Goal: Check status: Check status

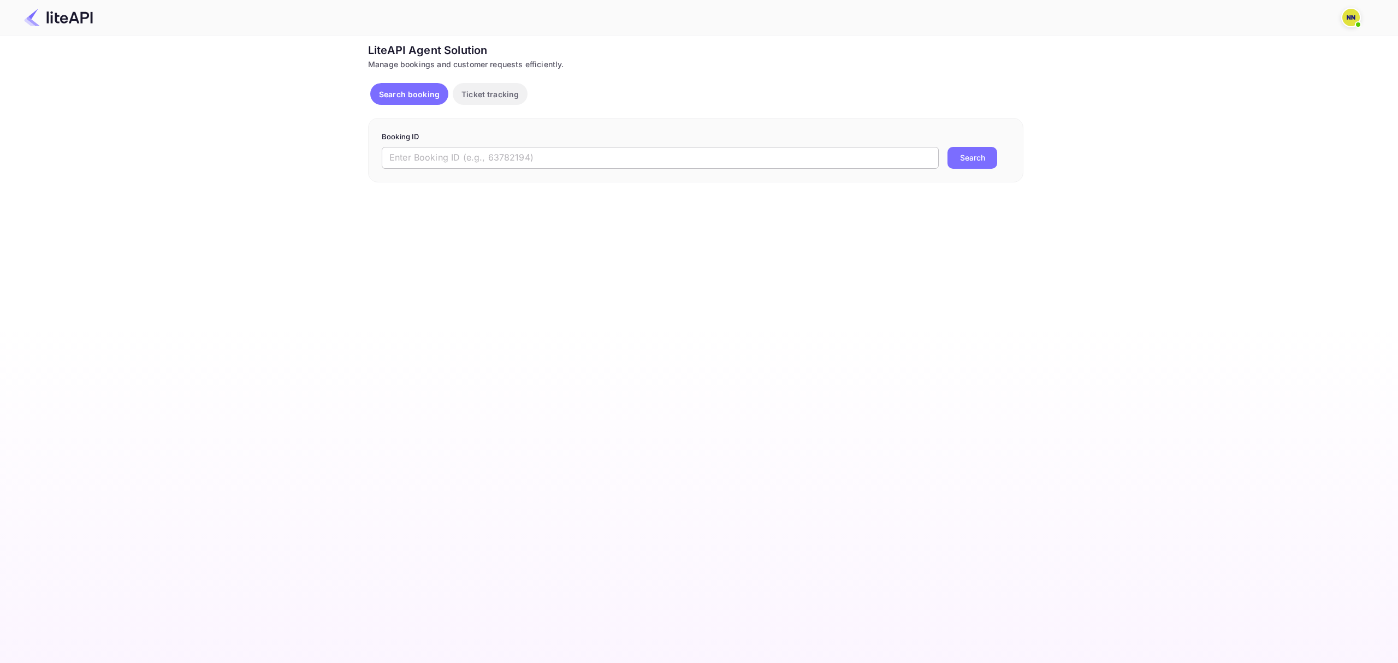
click at [494, 161] on input "text" at bounding box center [660, 158] width 557 height 22
paste input "MAhR_UQ5Z"
type input "MAhR_UQ5Z"
click at [980, 162] on button "Search" at bounding box center [973, 158] width 50 height 22
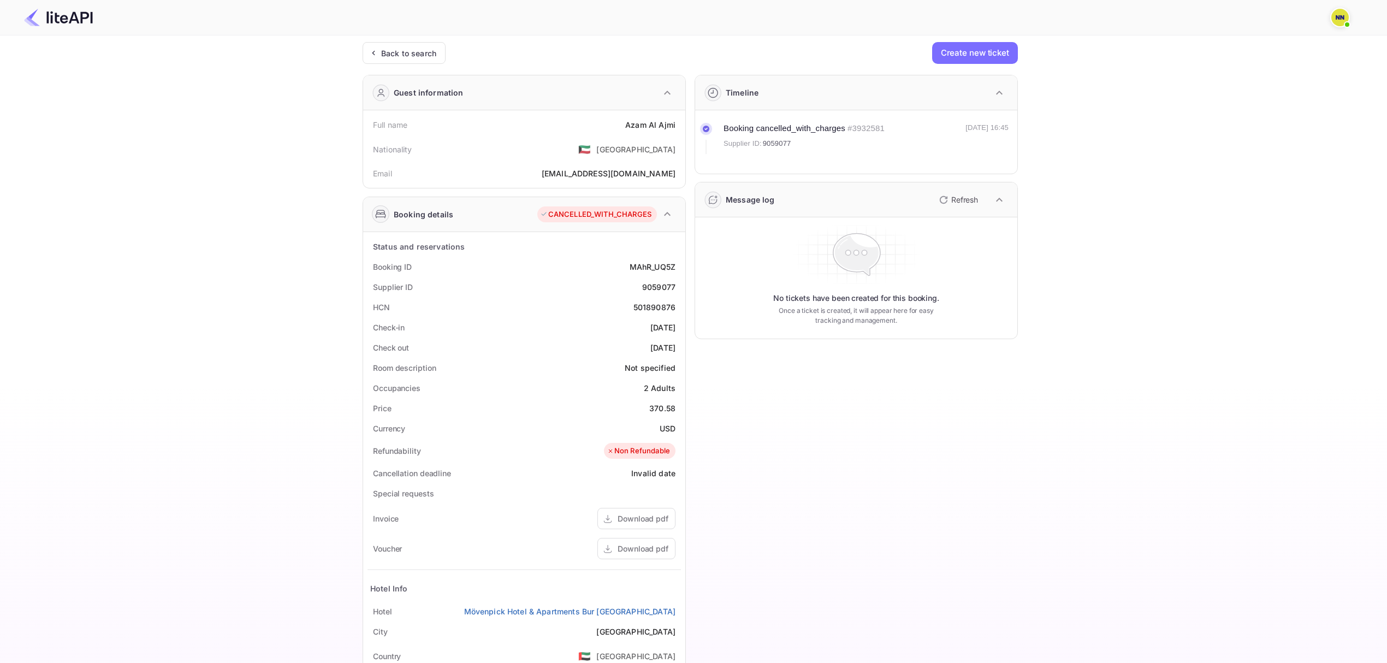
click at [1233, 451] on div "Ticket Affiliate URL [URL][DOMAIN_NAME] Business partner name Nuitee Travel Cus…" at bounding box center [690, 411] width 1354 height 739
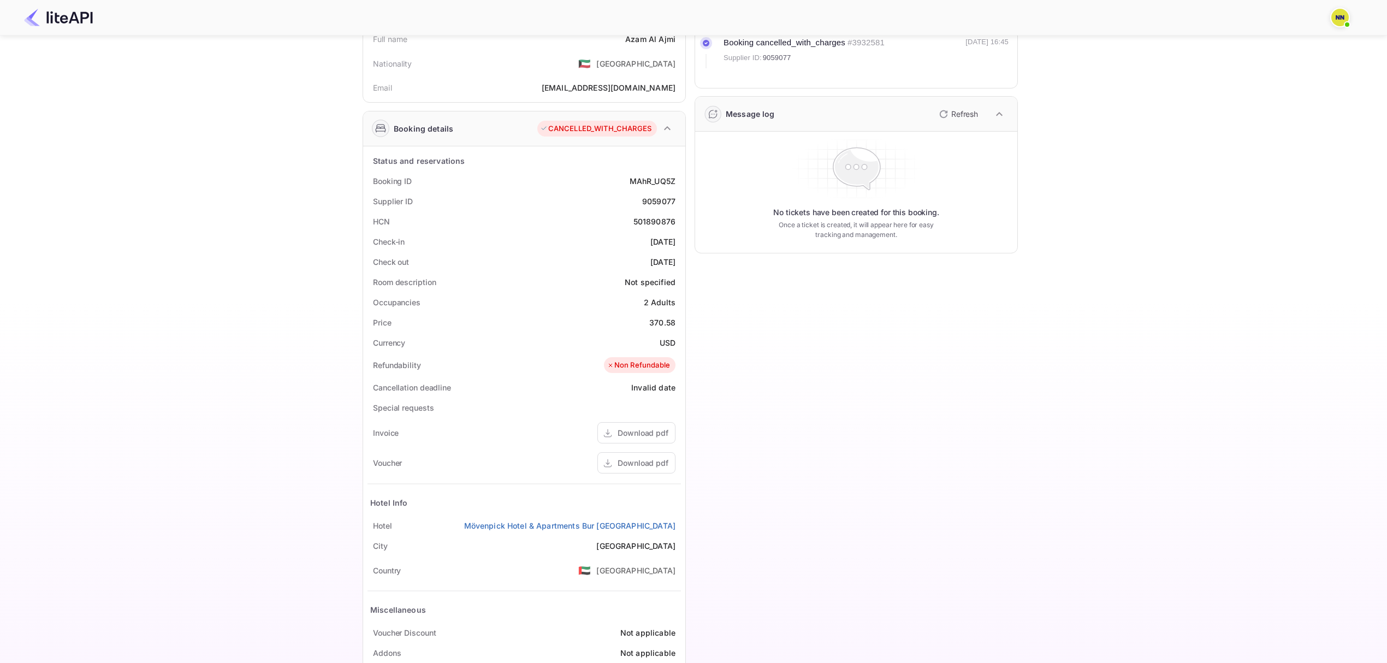
scroll to position [60, 0]
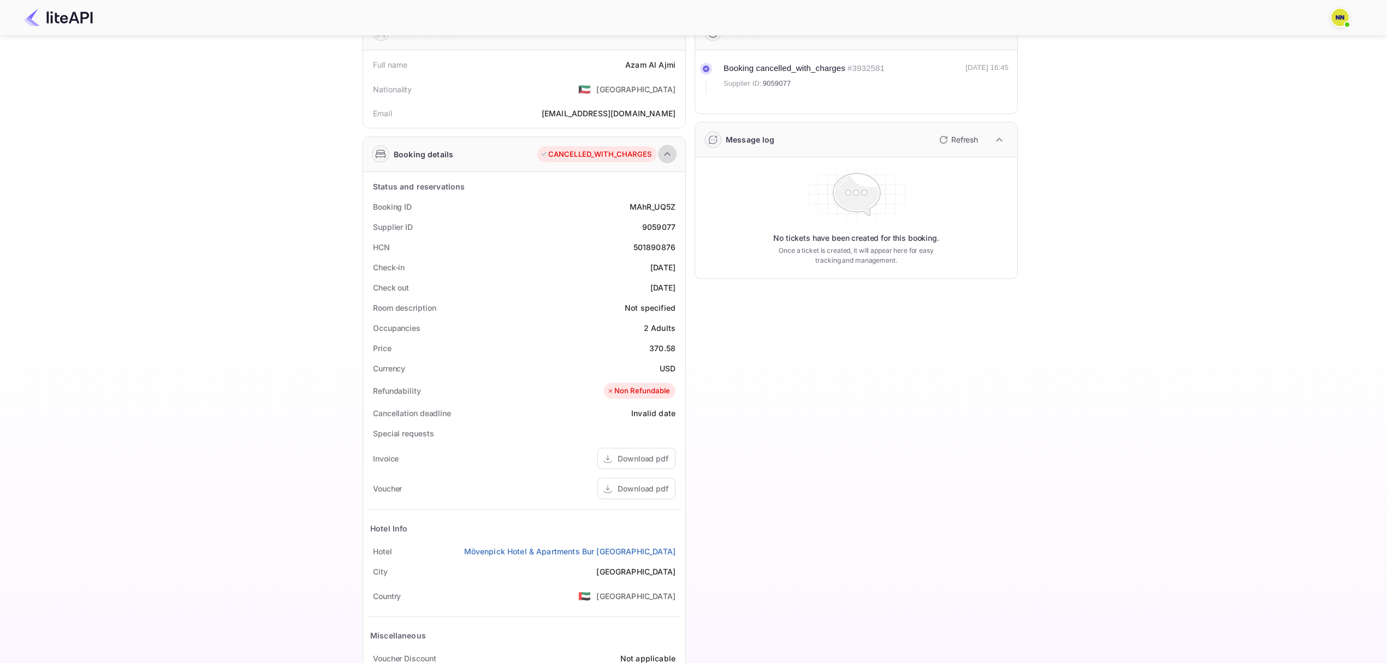
click at [660, 154] on button "button" at bounding box center [667, 154] width 19 height 19
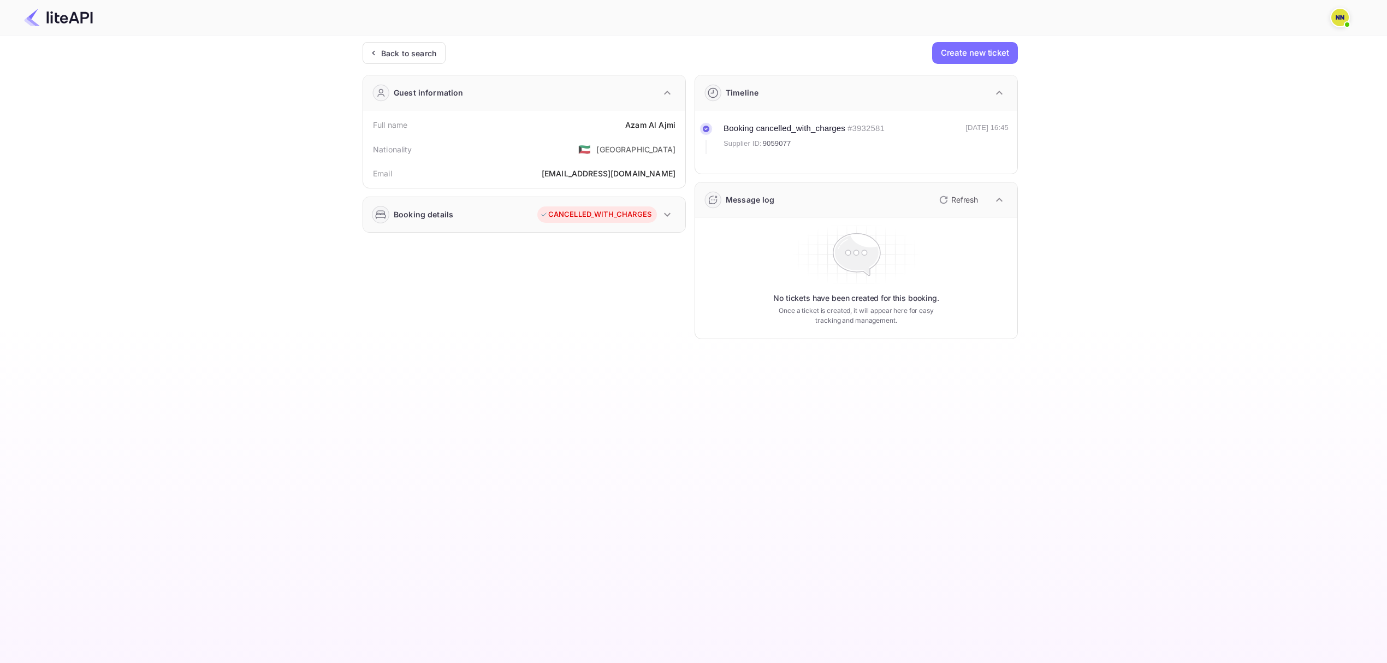
scroll to position [0, 0]
click at [668, 216] on icon "button" at bounding box center [672, 214] width 13 height 13
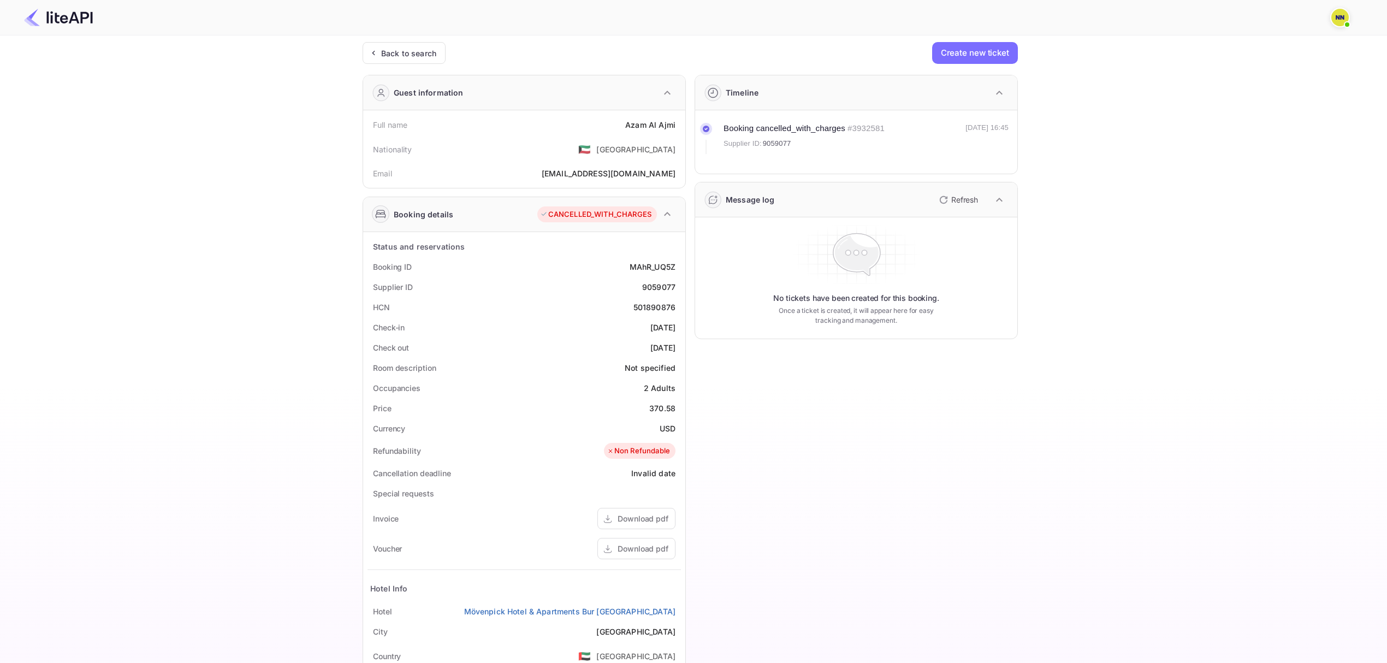
click at [1069, 337] on div "Ticket Affiliate URL [URL][DOMAIN_NAME] Business partner name Nuitee Travel Cus…" at bounding box center [690, 411] width 1354 height 739
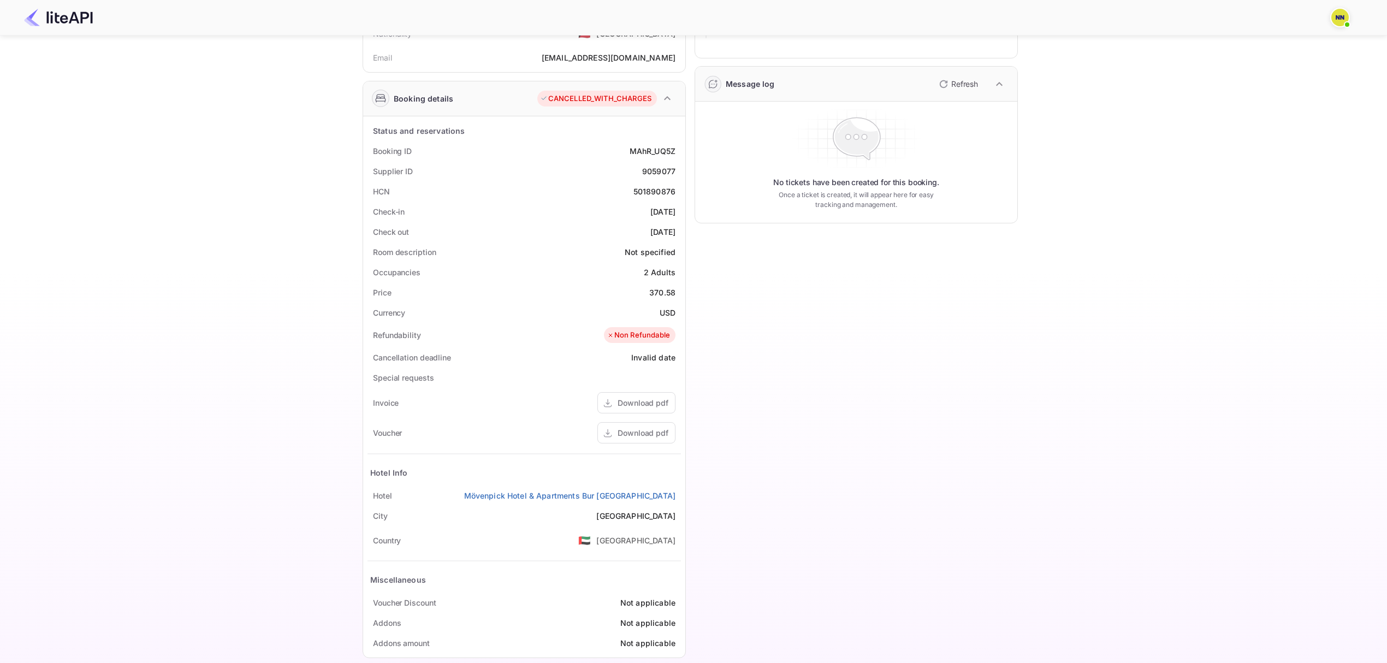
scroll to position [133, 0]
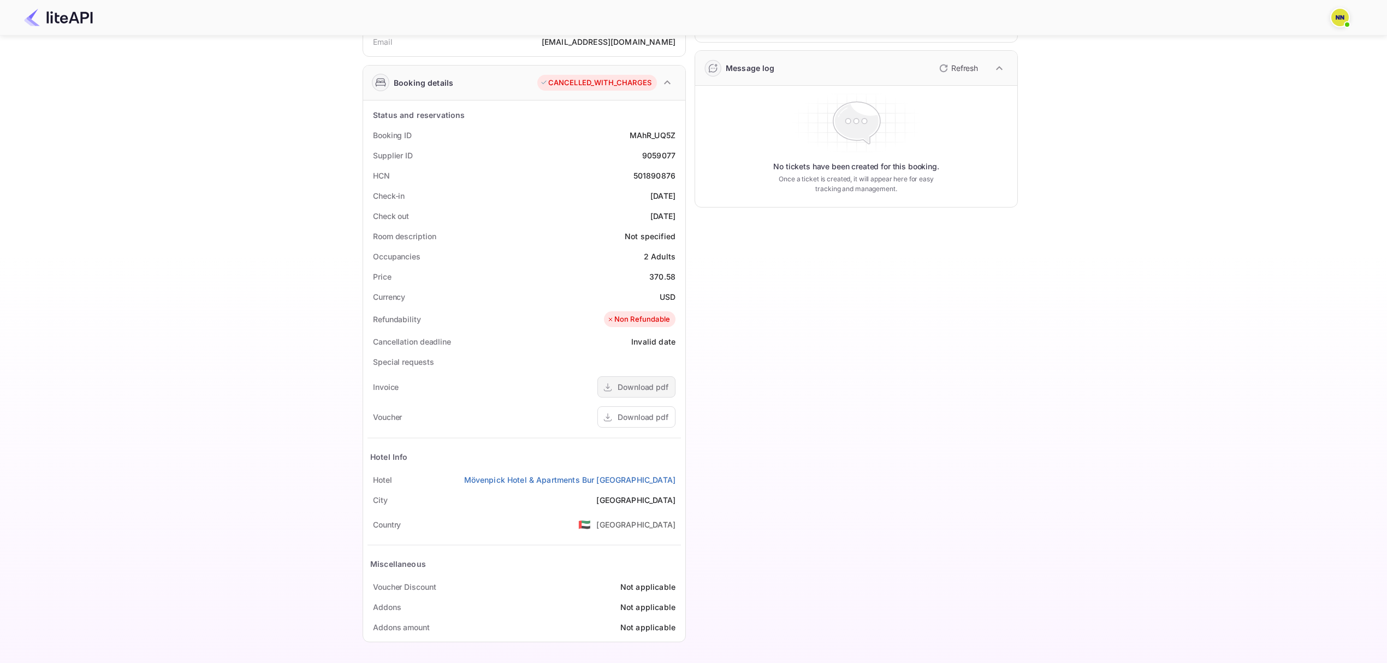
click at [619, 383] on div "Download pdf" at bounding box center [643, 386] width 51 height 11
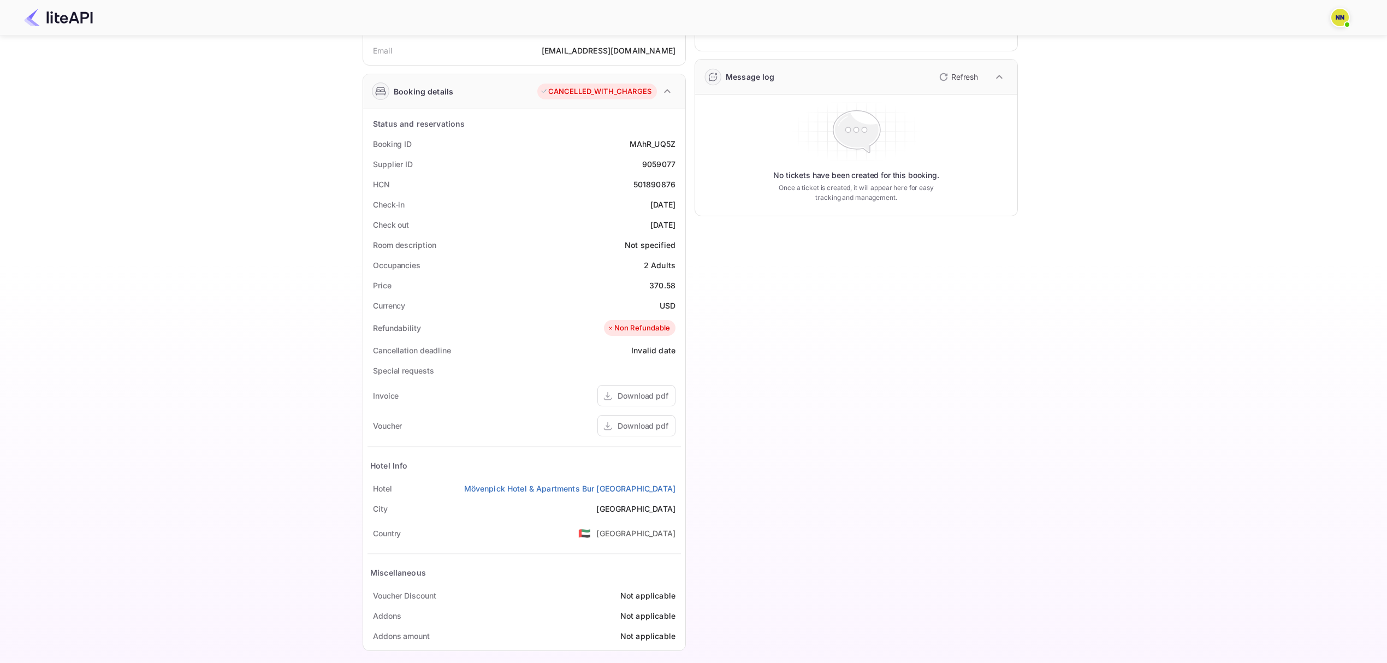
scroll to position [0, 0]
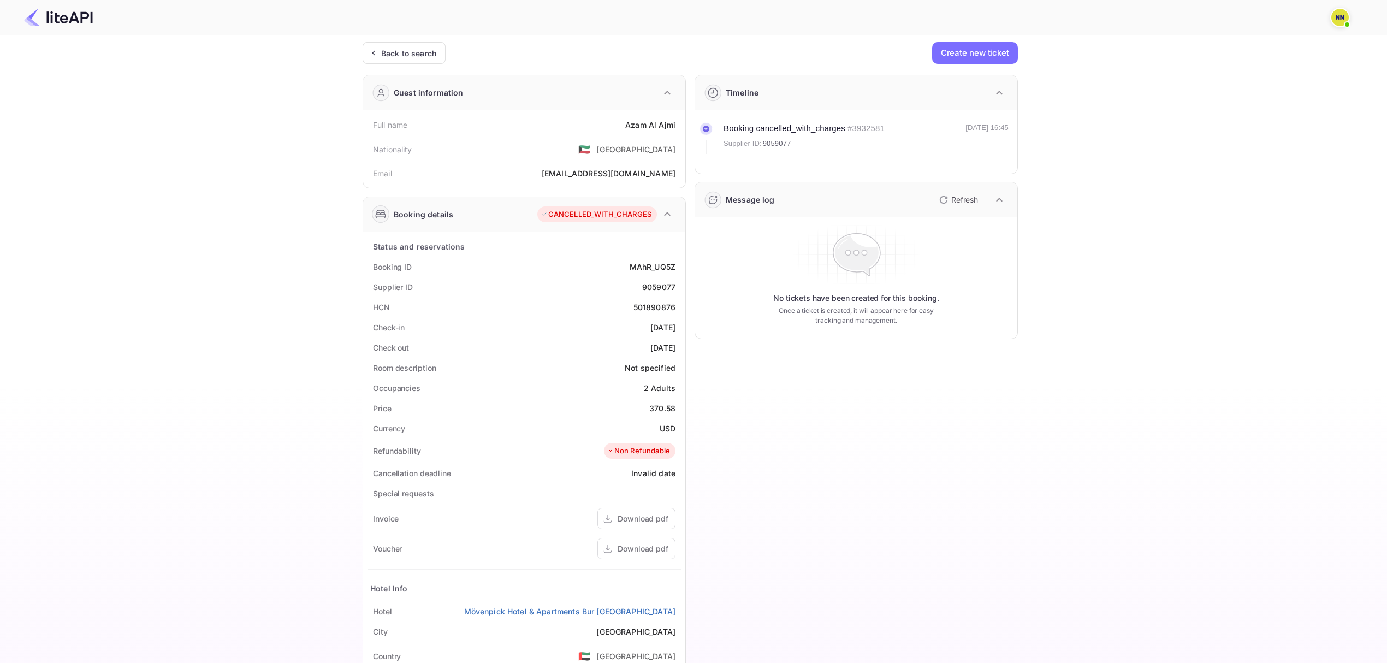
click at [979, 201] on button "Refresh" at bounding box center [958, 199] width 50 height 17
click at [996, 203] on icon "button" at bounding box center [999, 199] width 13 height 13
click at [994, 201] on icon "button" at bounding box center [999, 199] width 13 height 13
click at [1044, 216] on div "Ticket Affiliate URL [URL][DOMAIN_NAME] Business partner name Nuitee Travel Cus…" at bounding box center [690, 411] width 1354 height 739
